Goal: Transaction & Acquisition: Purchase product/service

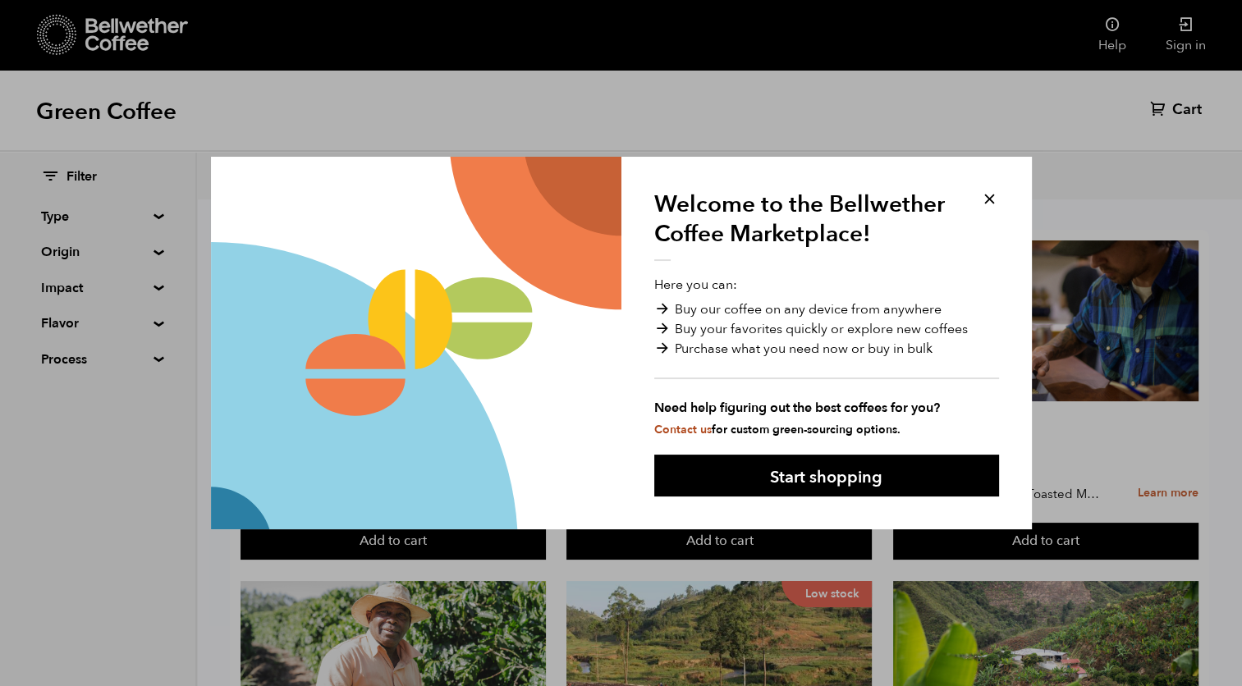
click at [984, 197] on button at bounding box center [989, 199] width 19 height 19
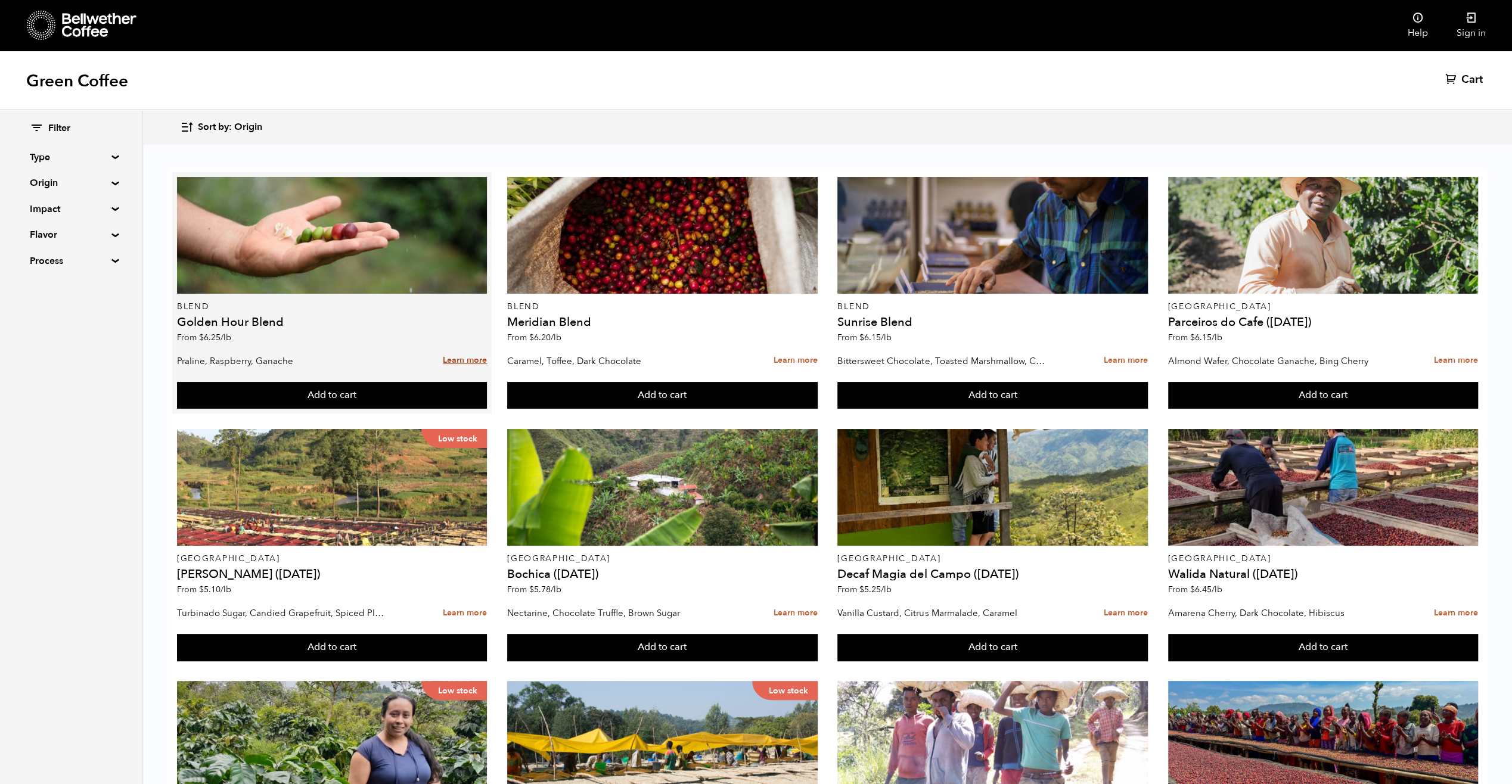
click at [478, 358] on link "Learn more" at bounding box center [465, 360] width 44 height 25
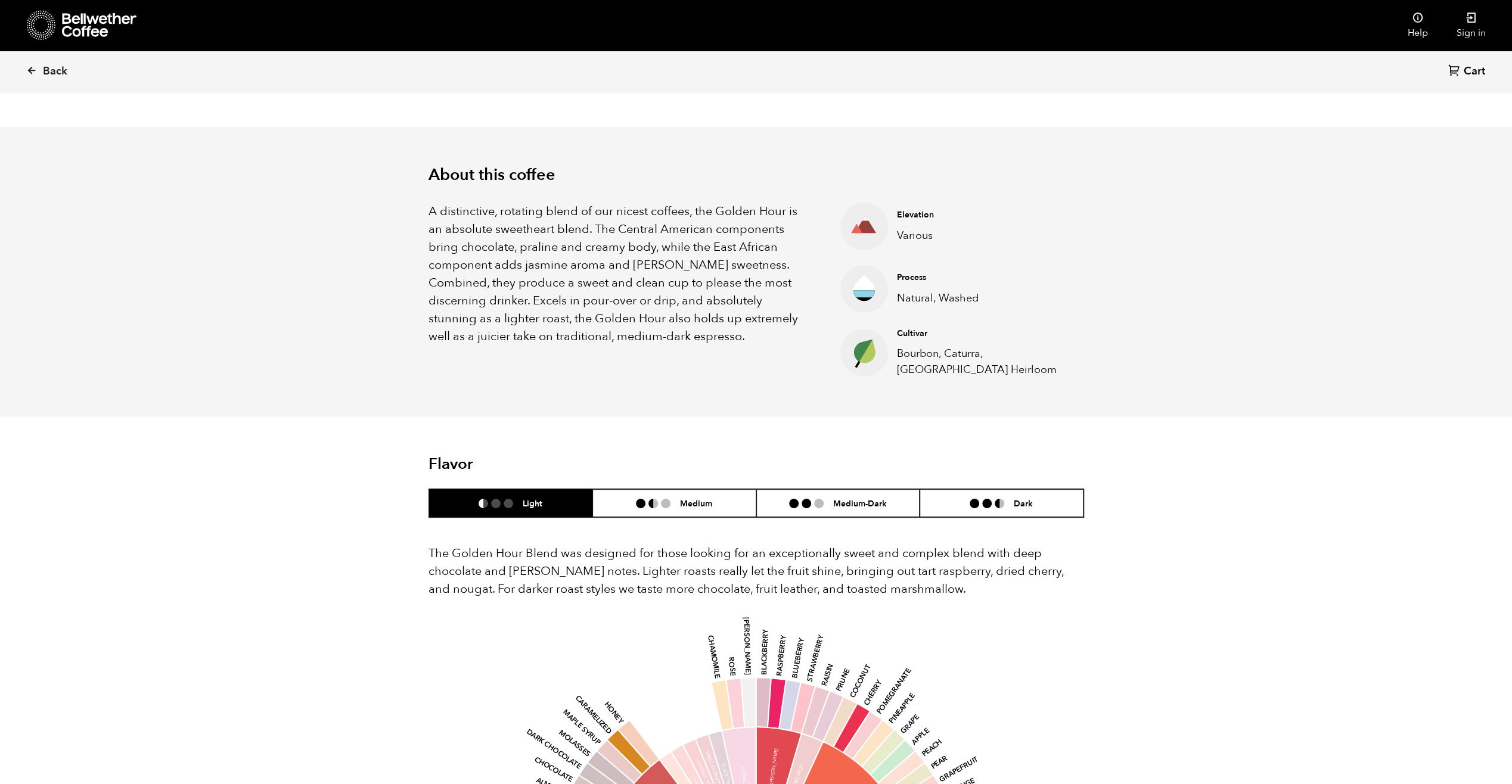
scroll to position [261, 0]
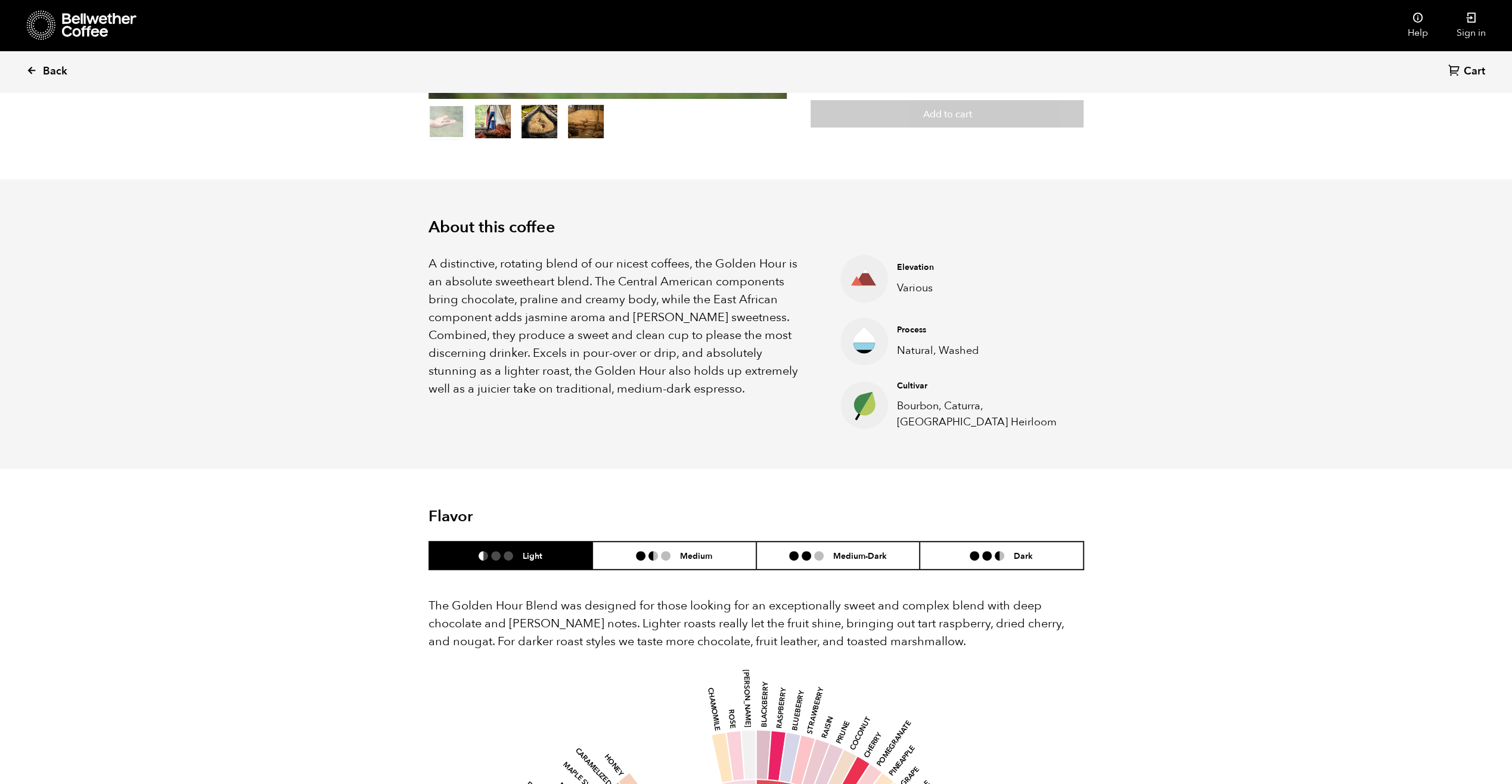
click at [65, 75] on span "Back" at bounding box center [55, 72] width 25 height 15
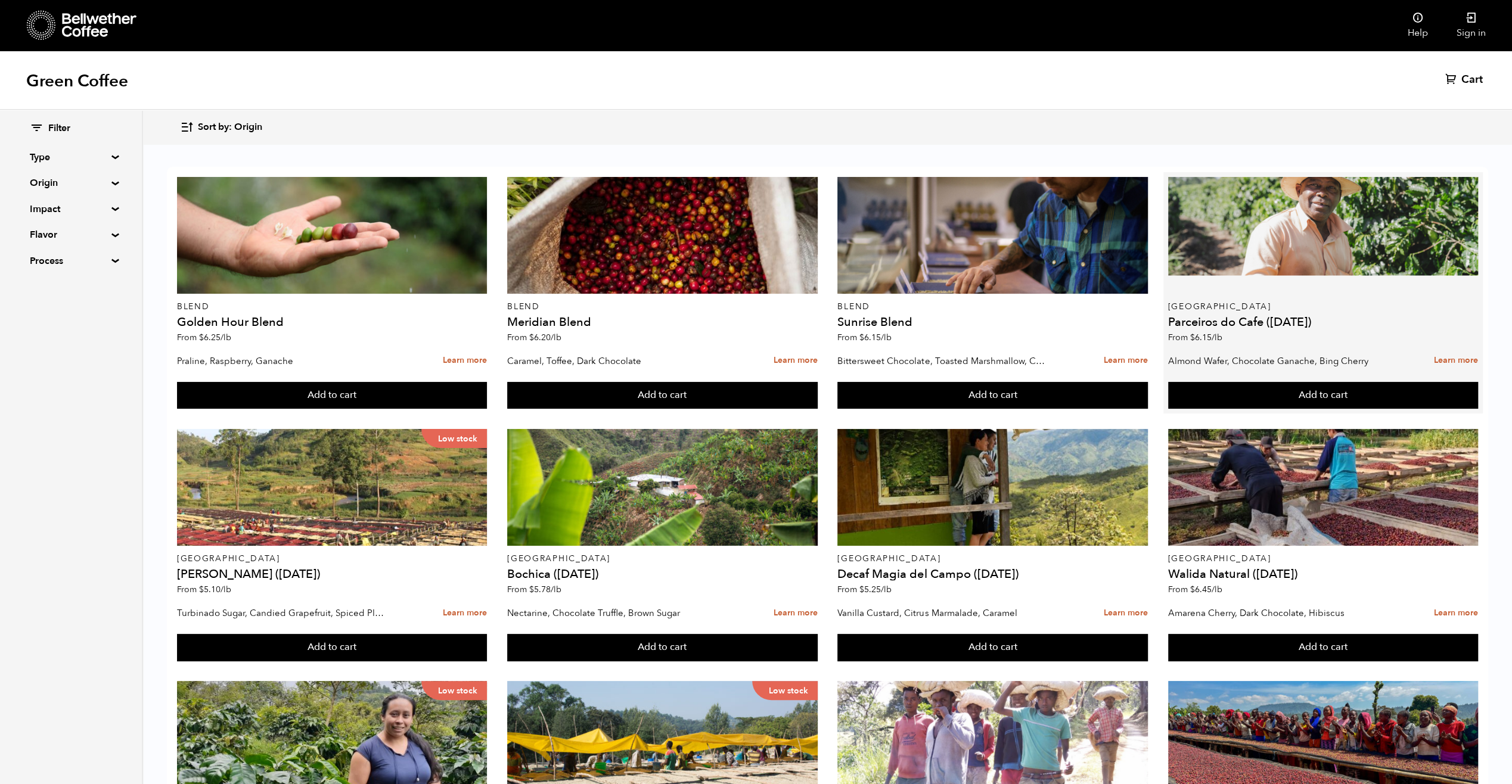
click at [1235, 308] on p "[GEOGRAPHIC_DATA]" at bounding box center [1324, 306] width 311 height 8
click at [1451, 367] on link "Learn more" at bounding box center [1456, 360] width 44 height 25
click at [1455, 362] on link "Learn more" at bounding box center [1456, 360] width 44 height 25
click at [1453, 362] on link "Learn more" at bounding box center [1456, 360] width 44 height 25
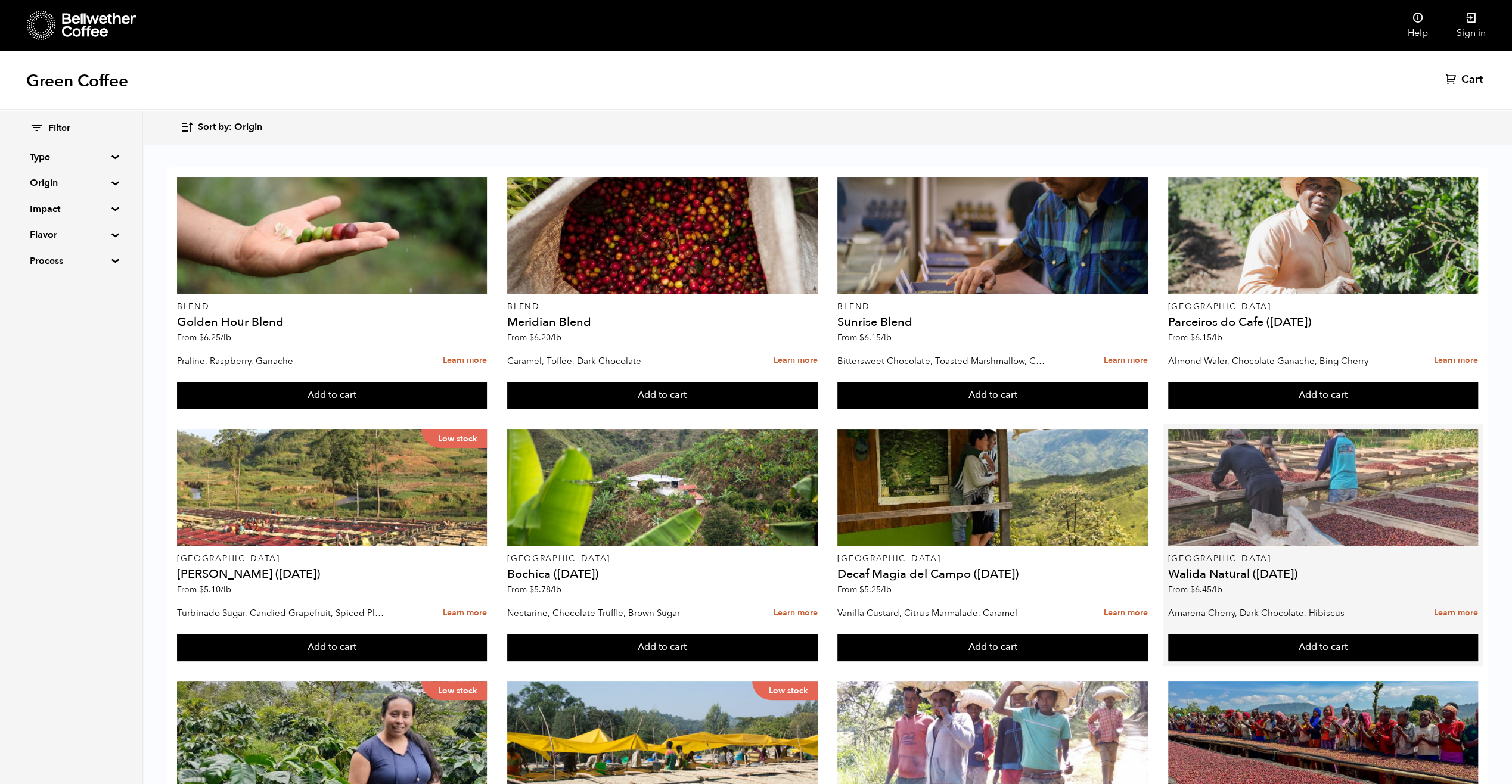
scroll to position [75, 0]
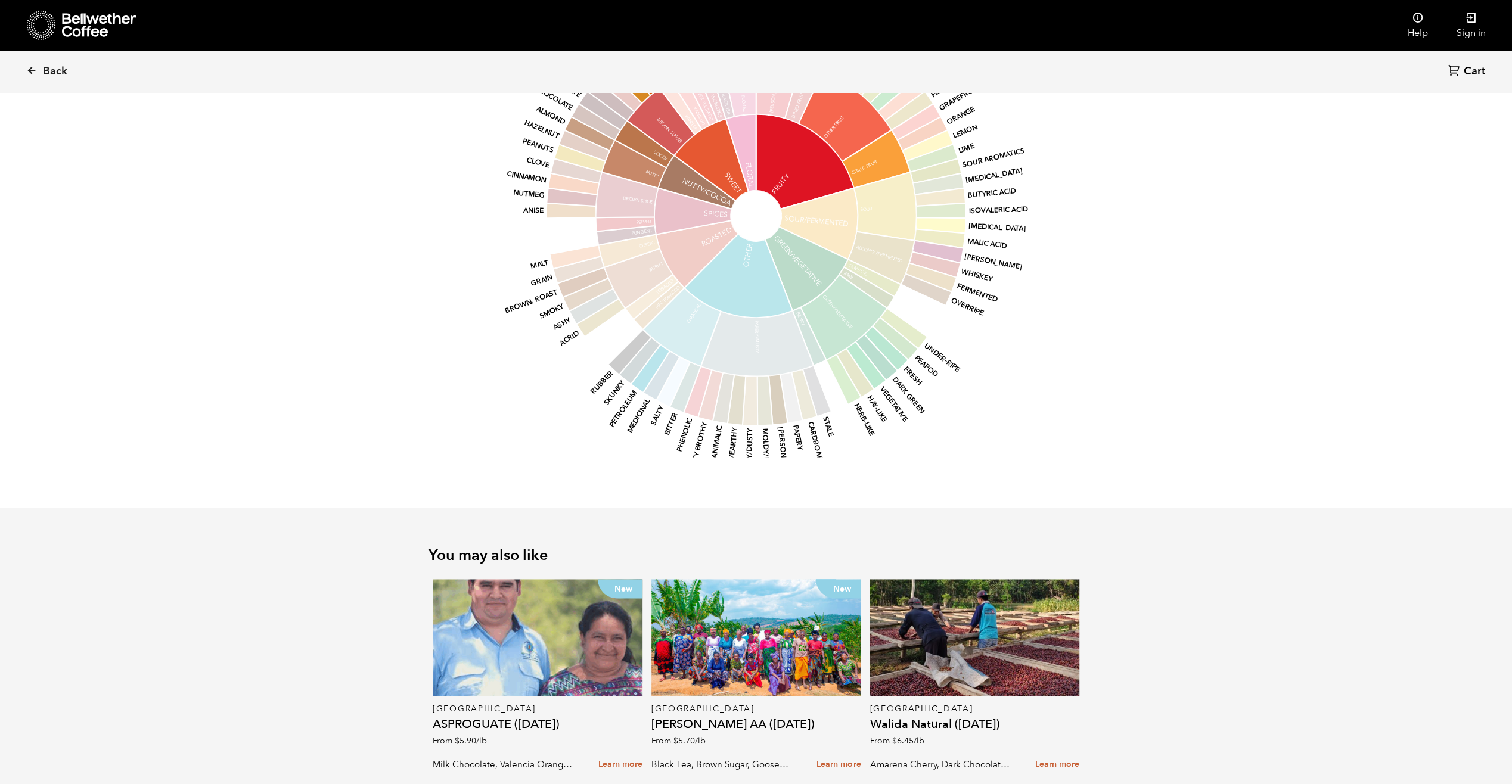
scroll to position [1543, 0]
